Goal: Task Accomplishment & Management: Complete application form

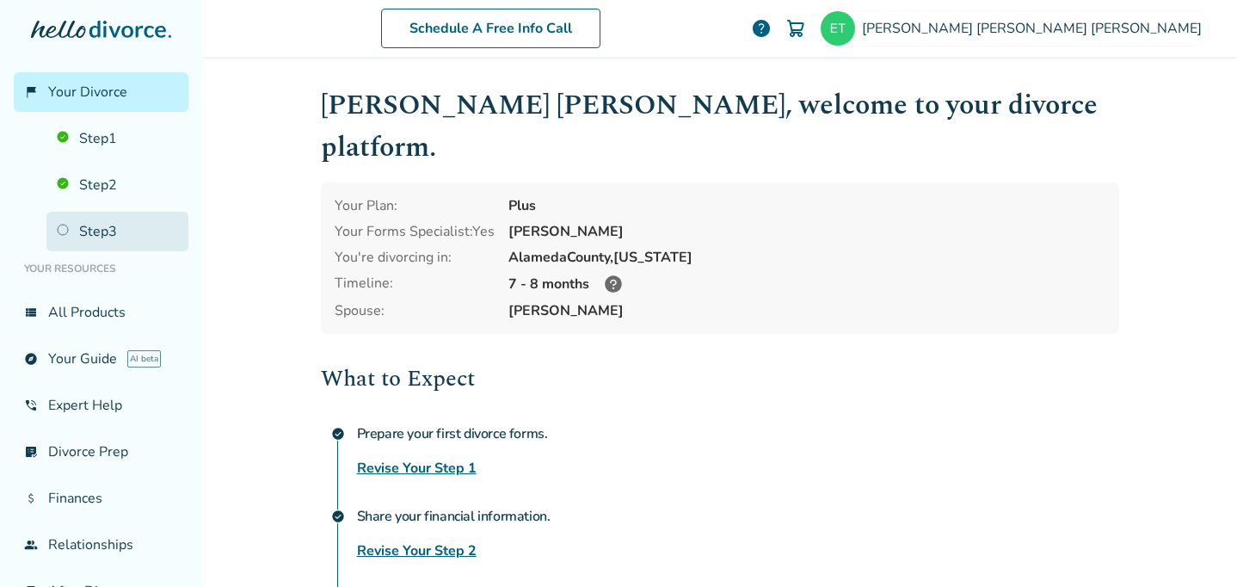
click at [93, 237] on link "Step 3" at bounding box center [117, 232] width 142 height 40
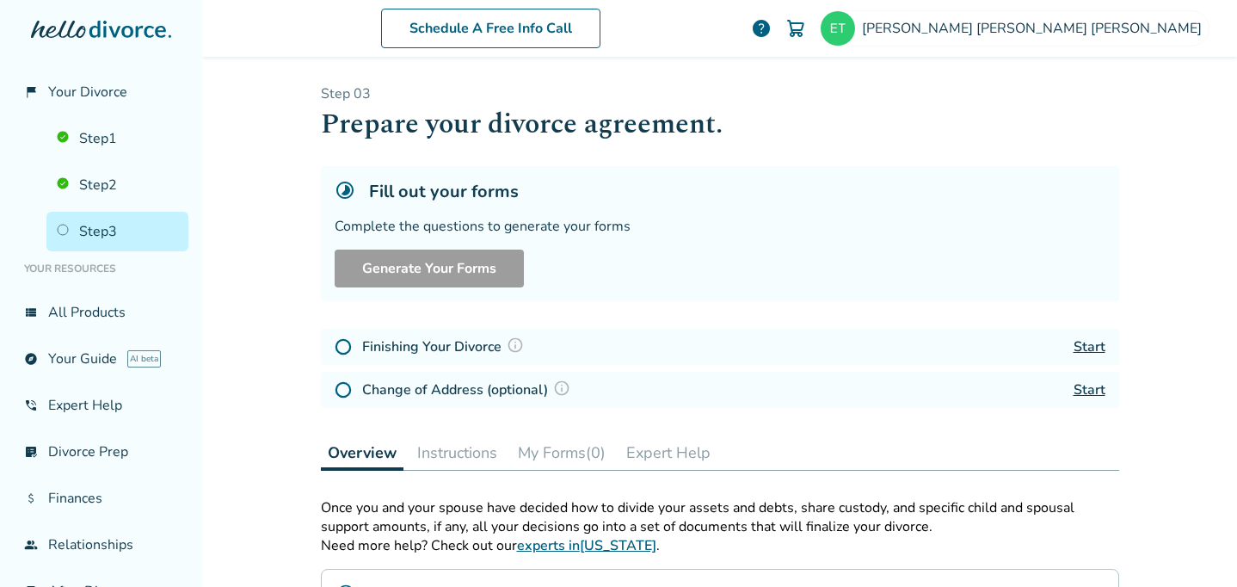
click at [1088, 347] on link "Start" at bounding box center [1090, 346] width 32 height 19
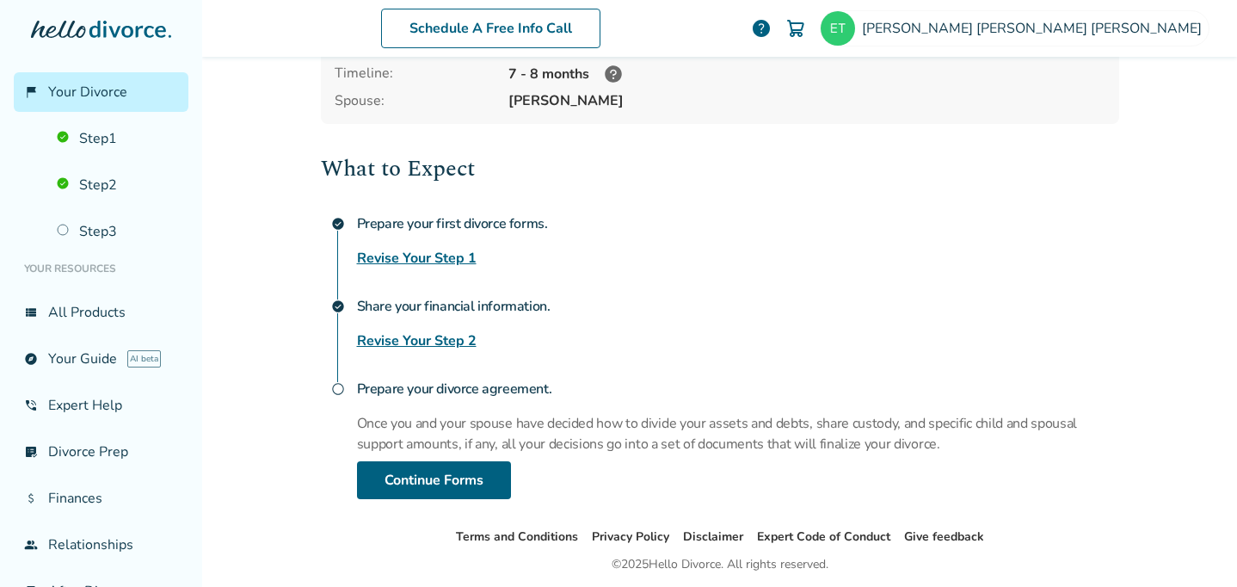
scroll to position [225, 0]
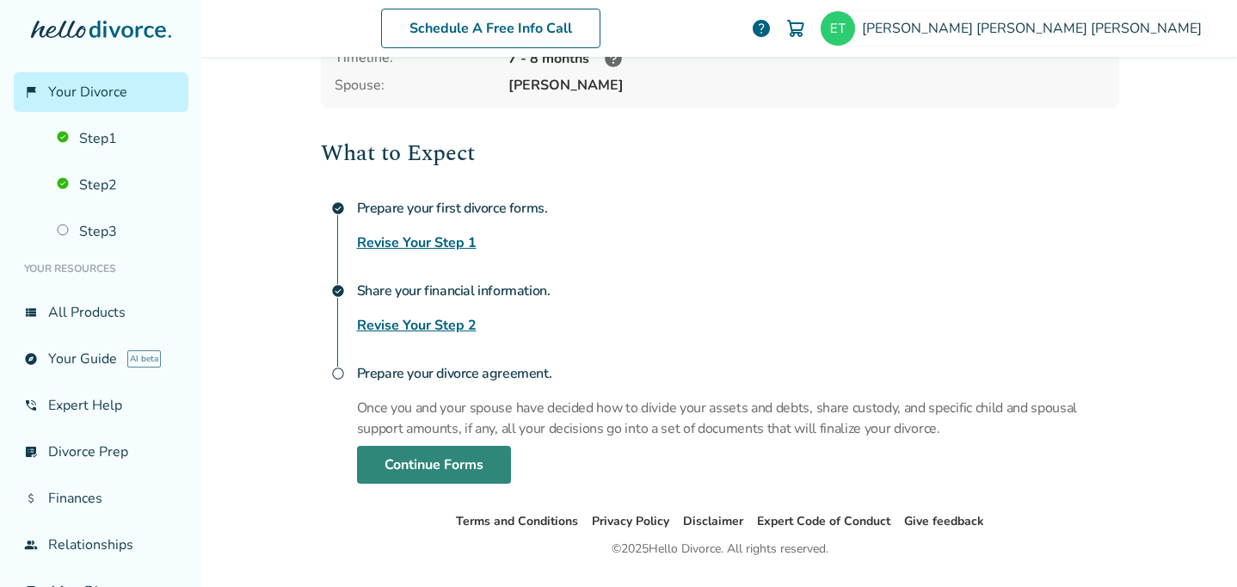
click at [421, 446] on link "Continue Forms" at bounding box center [434, 465] width 154 height 38
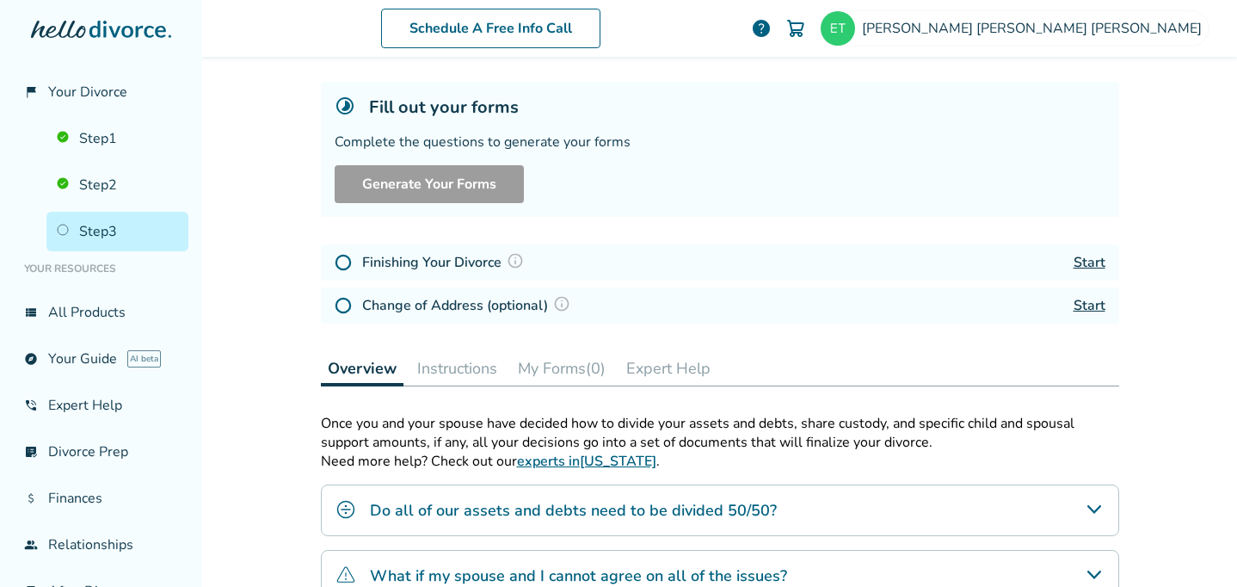
click at [1090, 262] on link "Start" at bounding box center [1090, 262] width 32 height 19
